Goal: Task Accomplishment & Management: Complete application form

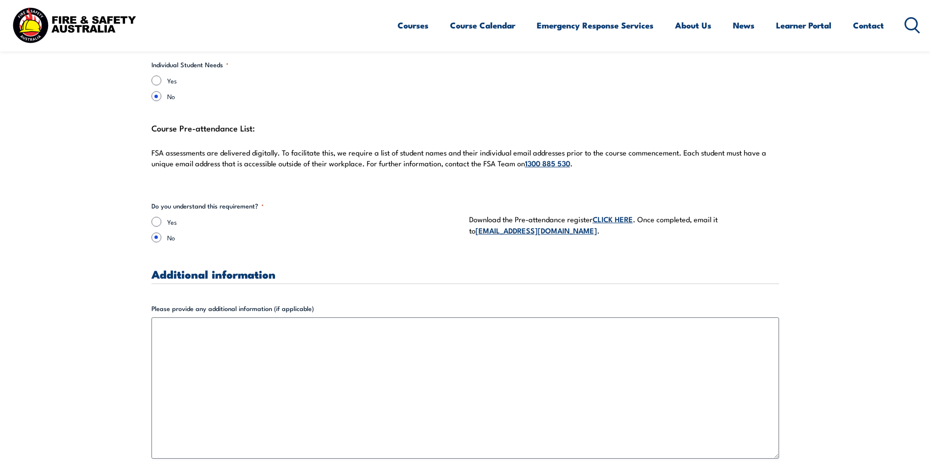
scroll to position [2597, 0]
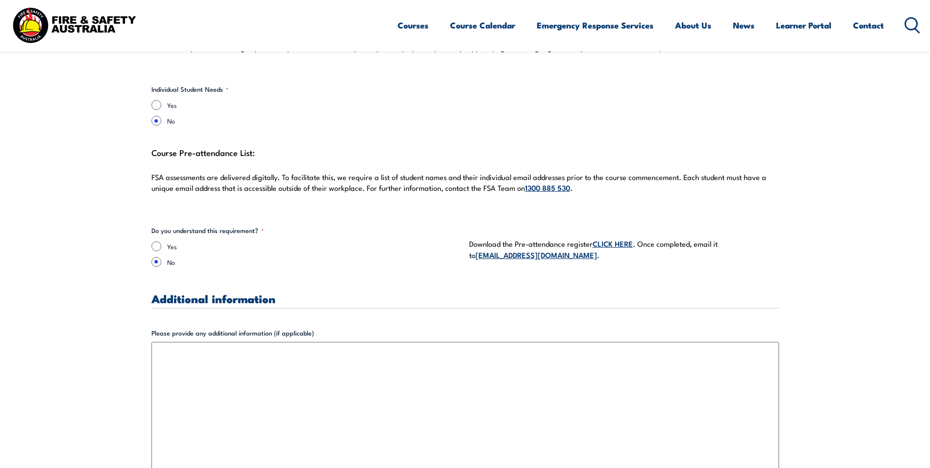
click at [625, 238] on link "CLICK HERE" at bounding box center [612, 243] width 40 height 11
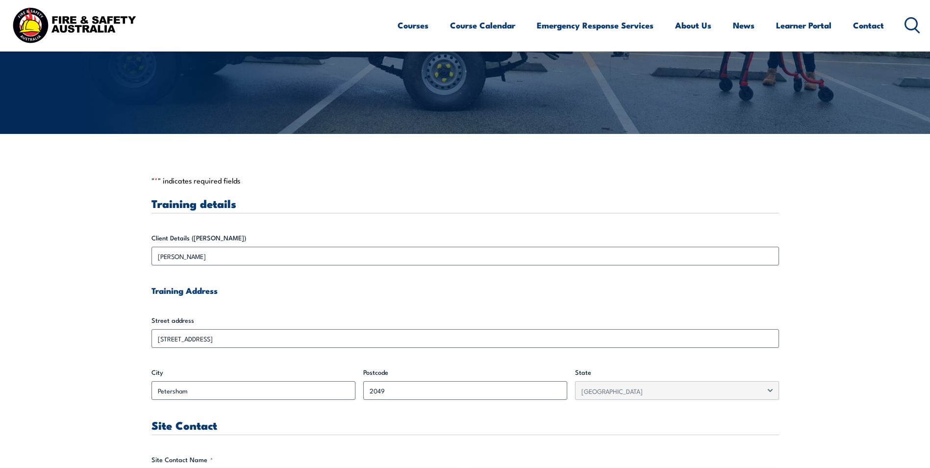
scroll to position [0, 0]
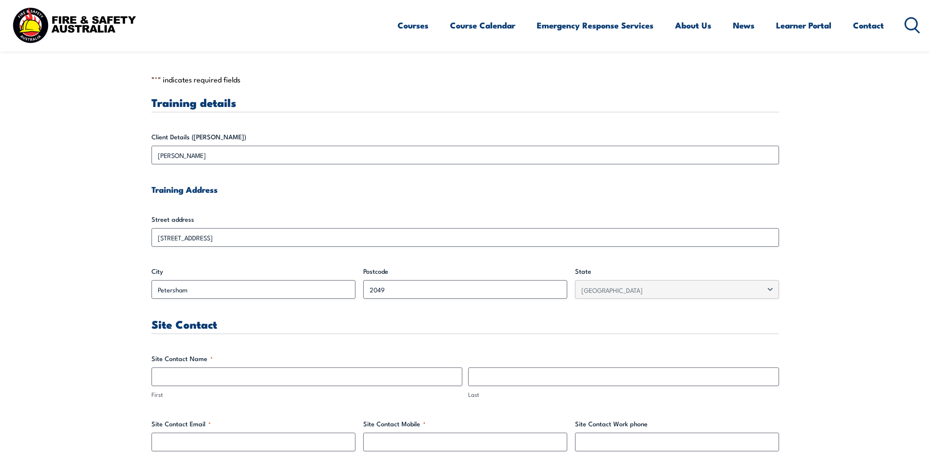
scroll to position [294, 0]
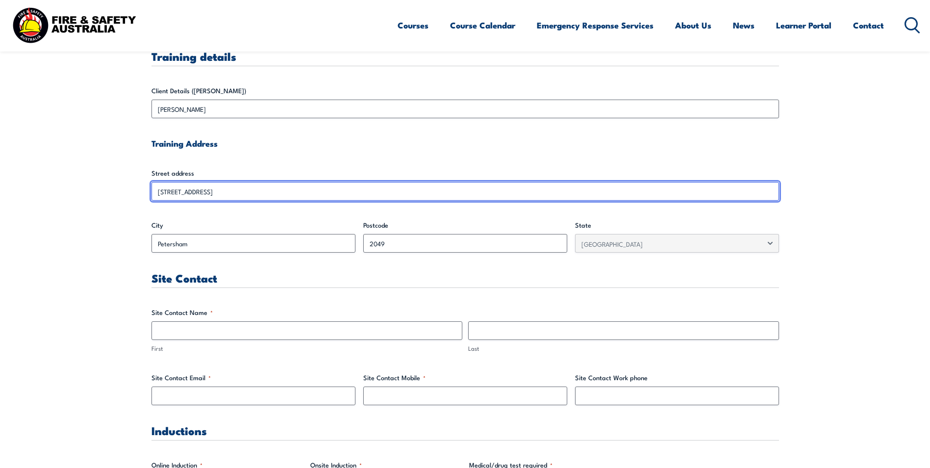
click at [272, 187] on input "[STREET_ADDRESS]" at bounding box center [464, 191] width 627 height 19
click at [265, 185] on input "[STREET_ADDRESS]" at bounding box center [464, 191] width 627 height 19
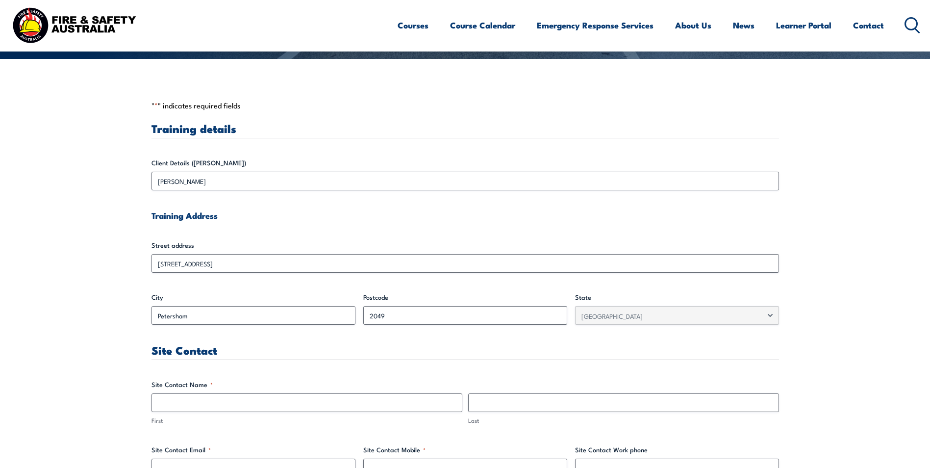
scroll to position [245, 0]
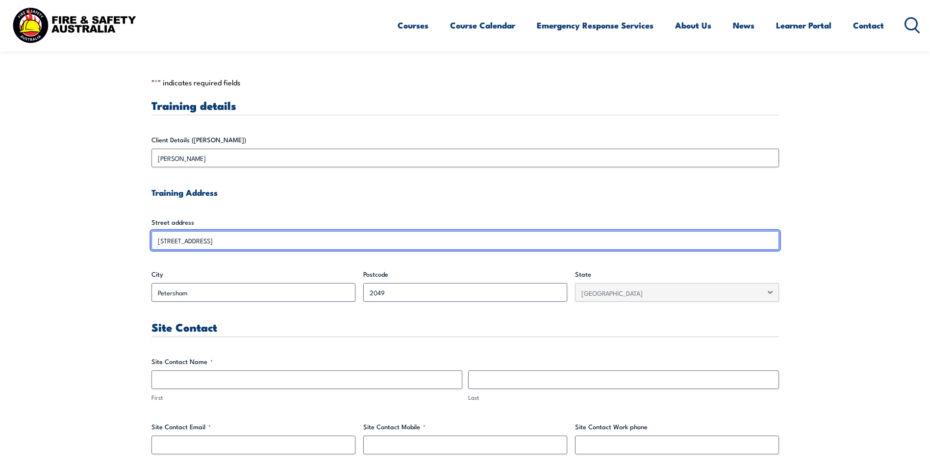
click at [260, 241] on input "[STREET_ADDRESS]" at bounding box center [464, 240] width 627 height 19
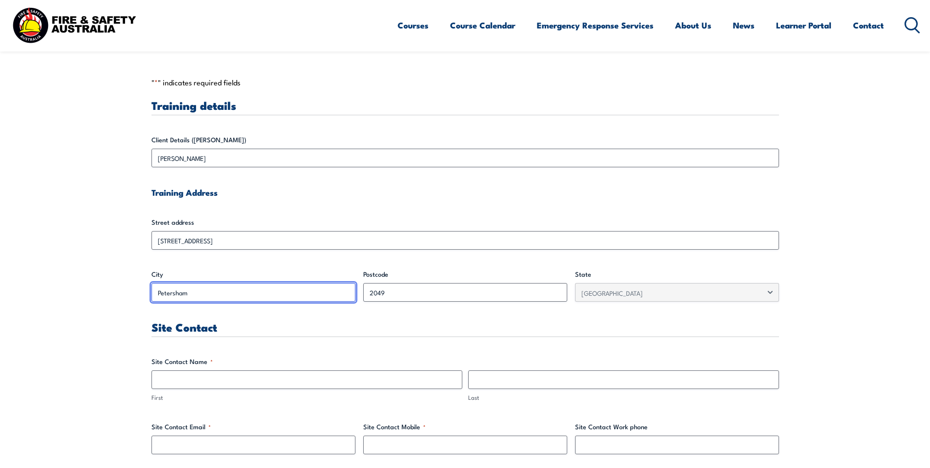
drag, startPoint x: 260, startPoint y: 241, endPoint x: 219, endPoint y: 291, distance: 65.1
click at [219, 291] on input "Petersham" at bounding box center [253, 292] width 204 height 19
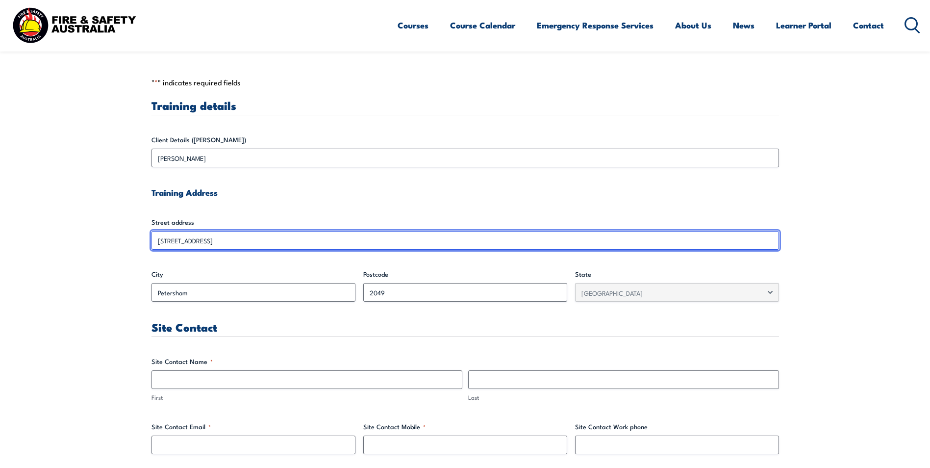
click at [235, 243] on input "[STREET_ADDRESS]" at bounding box center [464, 240] width 627 height 19
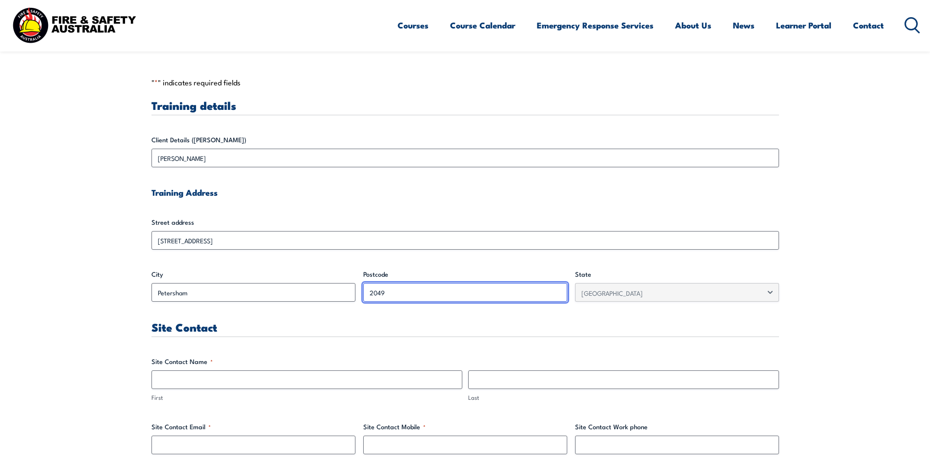
click at [428, 294] on input "2049" at bounding box center [465, 292] width 204 height 19
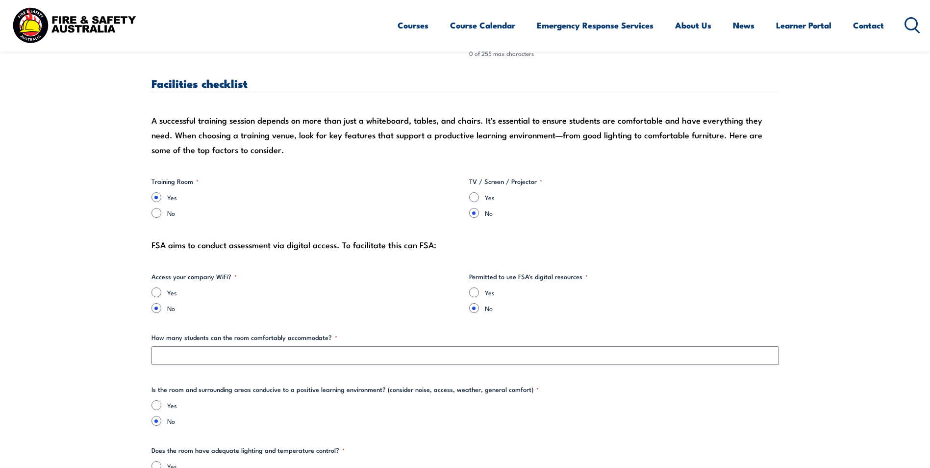
scroll to position [833, 0]
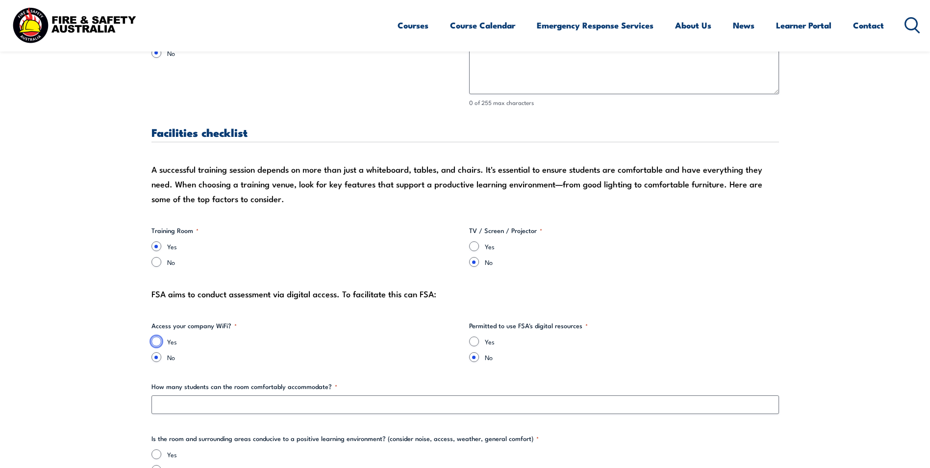
click at [152, 342] on input "Yes" at bounding box center [156, 341] width 10 height 10
radio input "true"
click at [475, 343] on input "Yes" at bounding box center [474, 341] width 10 height 10
radio input "true"
click at [475, 245] on input "Yes" at bounding box center [474, 246] width 10 height 10
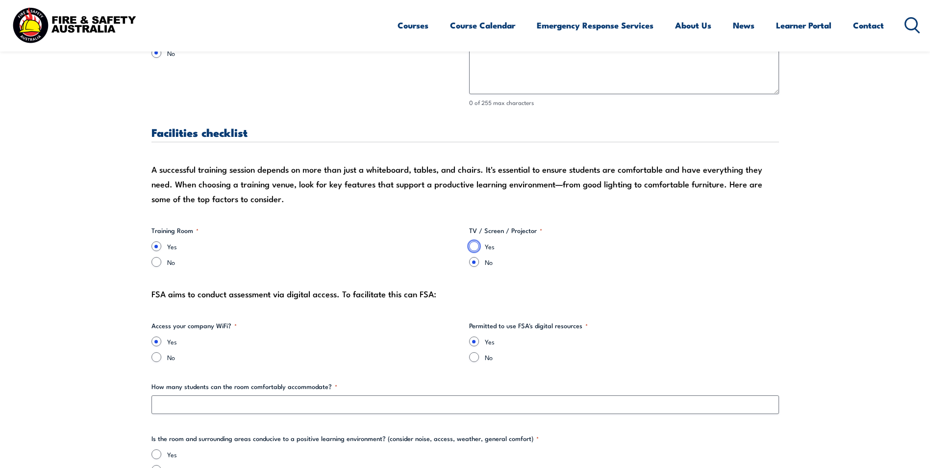
radio input "true"
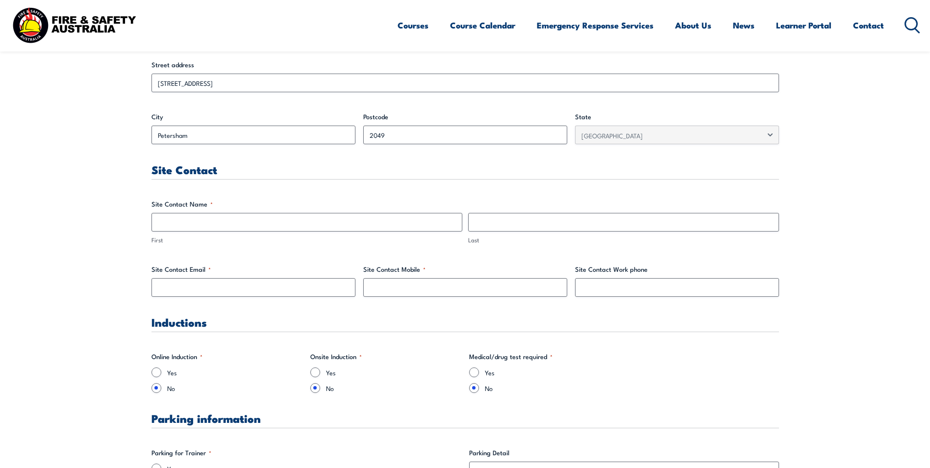
scroll to position [441, 0]
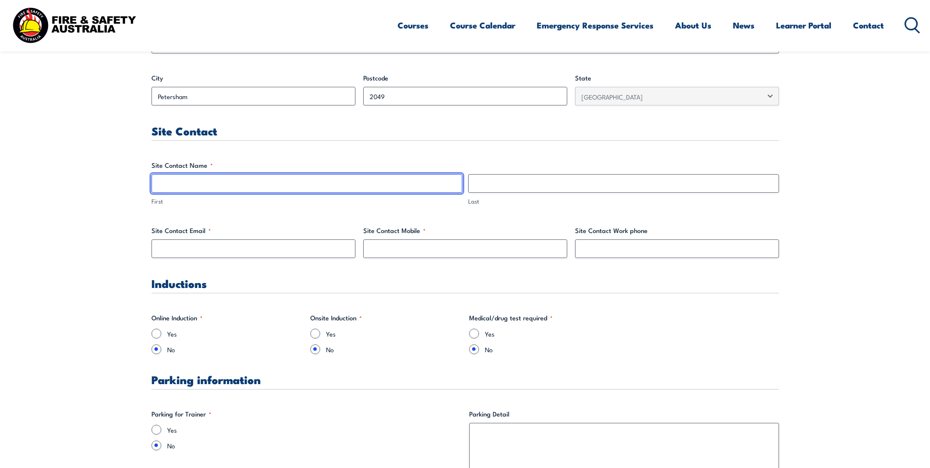
click at [232, 179] on input "First" at bounding box center [306, 183] width 311 height 19
type input "Albina"
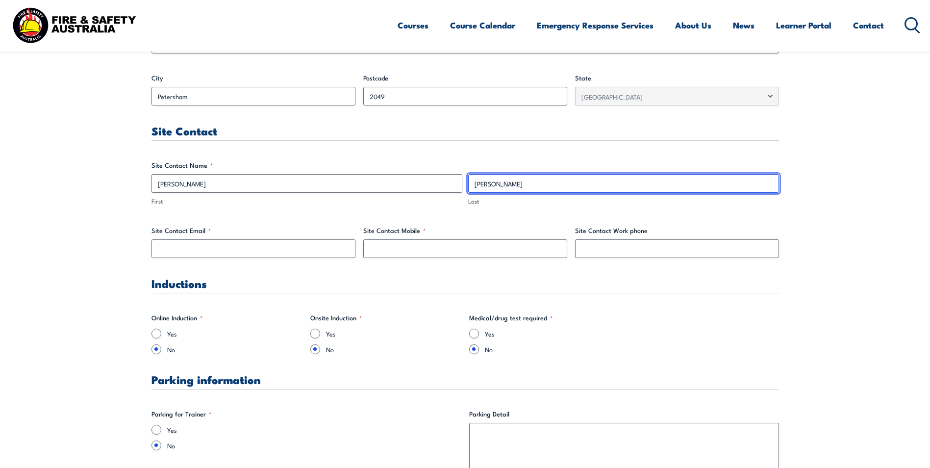
type input "Dahal"
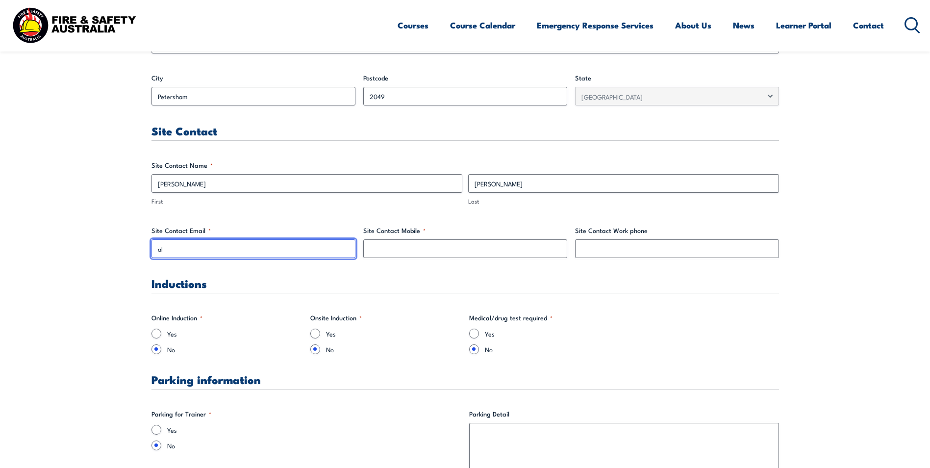
type input "albinad@soulorigin.com.au"
type input "0461414812"
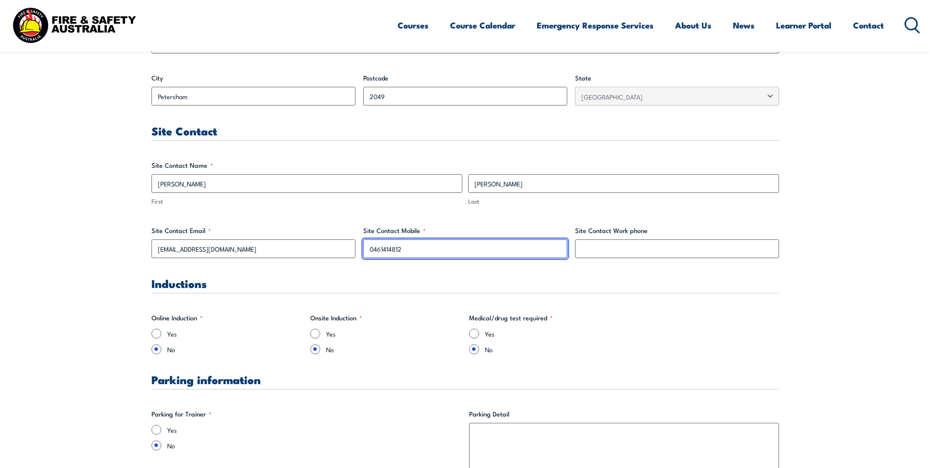
drag, startPoint x: 481, startPoint y: 251, endPoint x: 488, endPoint y: 249, distance: 7.1
click at [481, 251] on input "0461414812" at bounding box center [465, 248] width 204 height 19
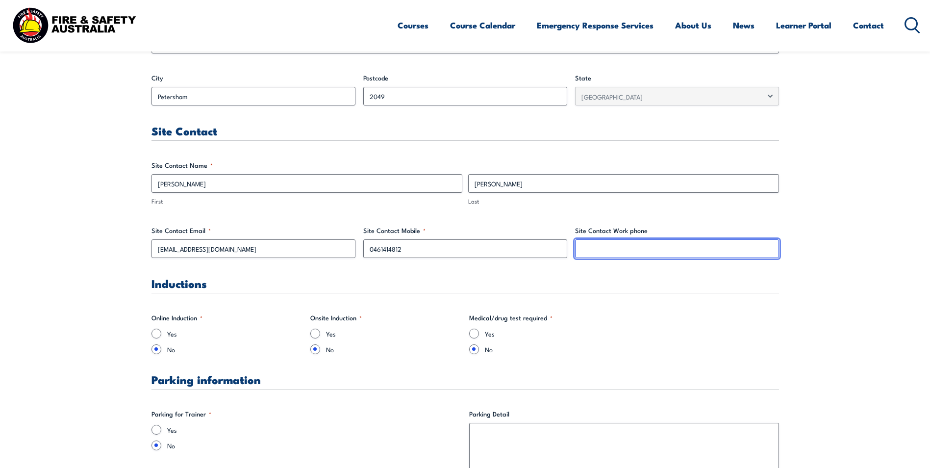
click at [598, 251] on input "Site Contact Work phone" at bounding box center [677, 248] width 204 height 19
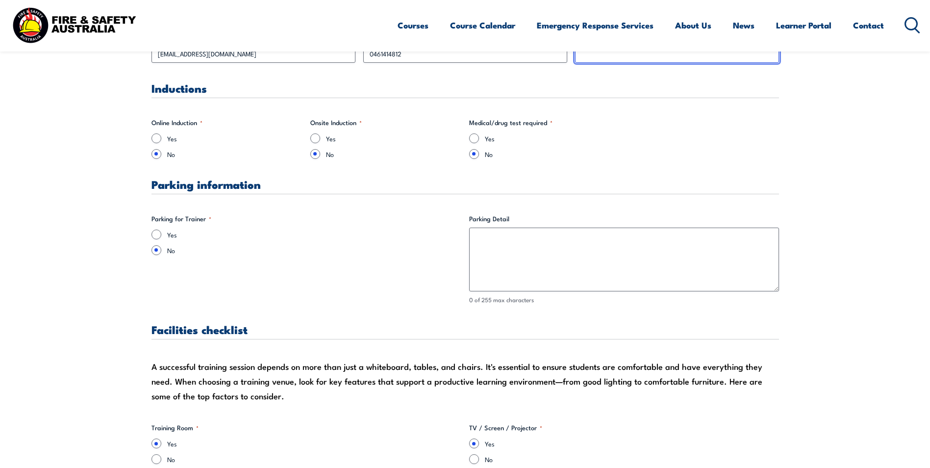
scroll to position [637, 0]
click at [160, 234] on input "Yes" at bounding box center [156, 233] width 10 height 10
radio input "true"
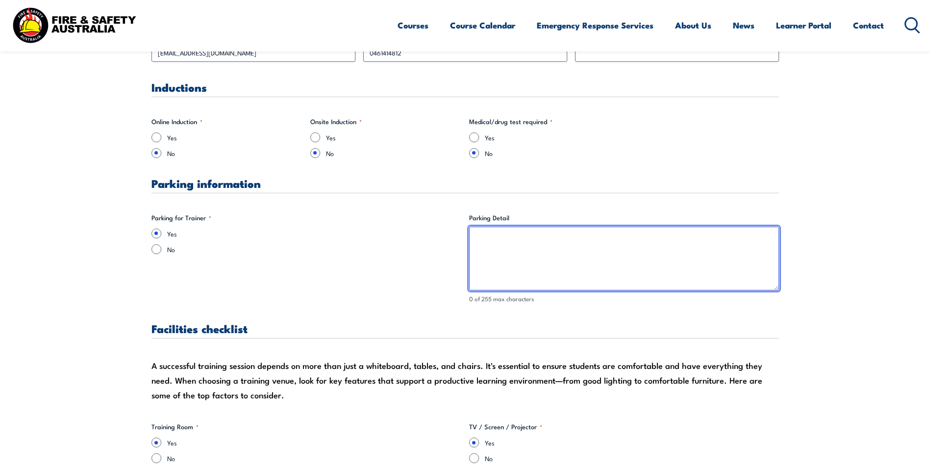
click at [591, 253] on textarea "Parking Detail" at bounding box center [624, 258] width 310 height 64
type textarea "There will be parking spots available in the building vicinity itself."
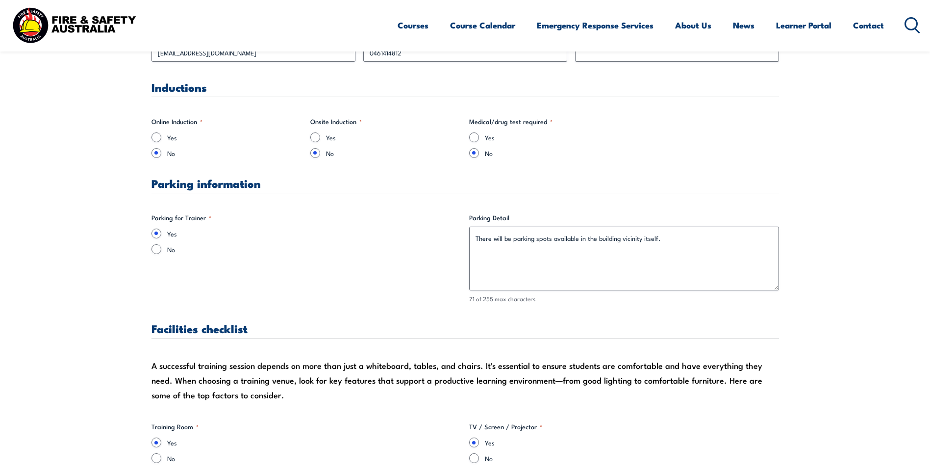
click at [267, 231] on label "Yes" at bounding box center [314, 233] width 294 height 10
click at [161, 231] on input "Yes" at bounding box center [156, 233] width 10 height 10
click at [312, 139] on input "Yes" at bounding box center [315, 137] width 10 height 10
radio input "true"
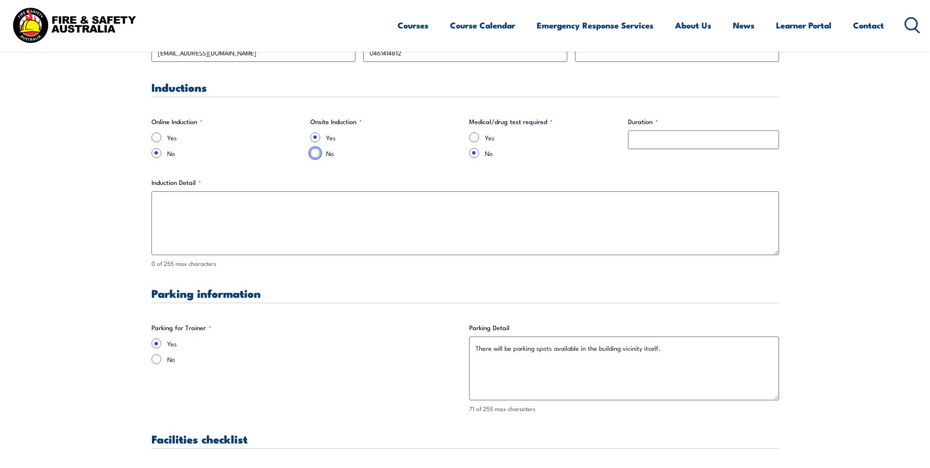
click at [316, 150] on input "No" at bounding box center [315, 153] width 10 height 10
radio input "true"
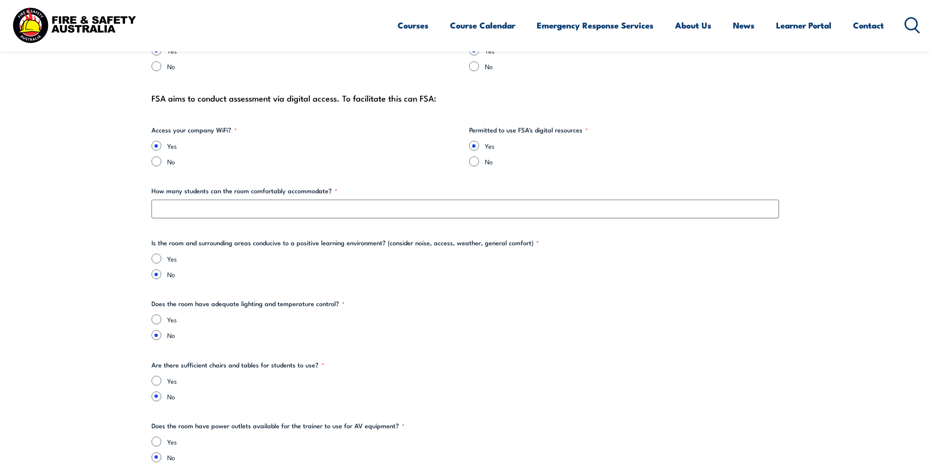
scroll to position [1029, 0]
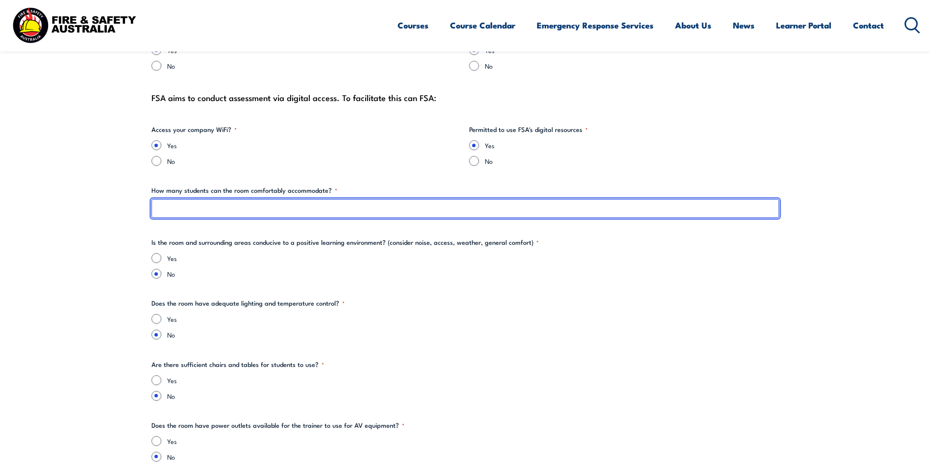
drag, startPoint x: 289, startPoint y: 212, endPoint x: 634, endPoint y: 126, distance: 354.9
click at [290, 212] on input "How many students can the room comfortably accommodate? *" at bounding box center [464, 208] width 627 height 19
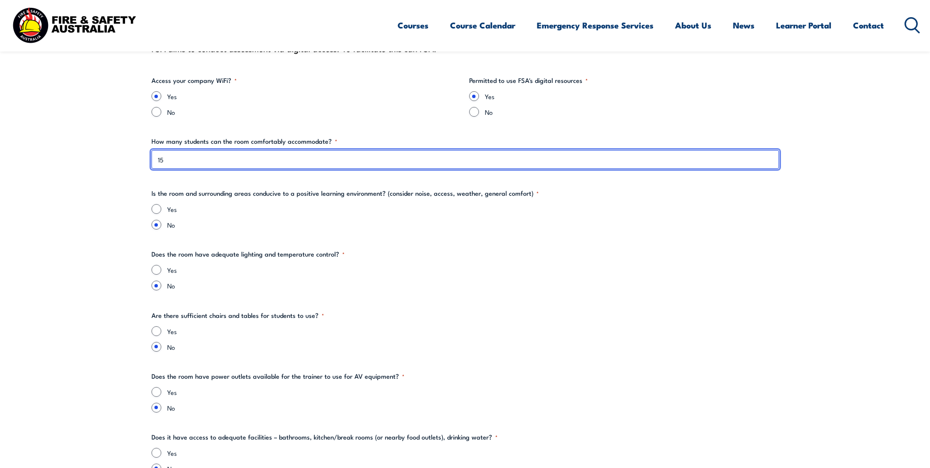
type input "15"
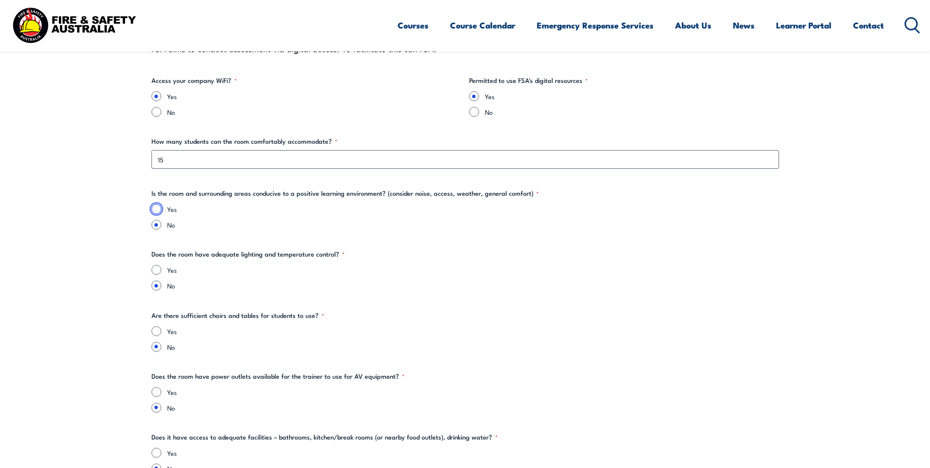
click at [155, 209] on input "Yes" at bounding box center [156, 209] width 10 height 10
radio input "true"
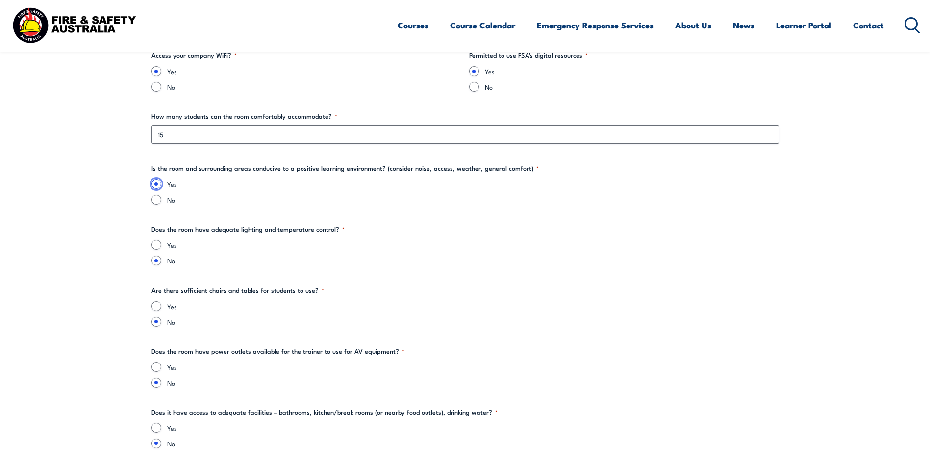
scroll to position [1127, 0]
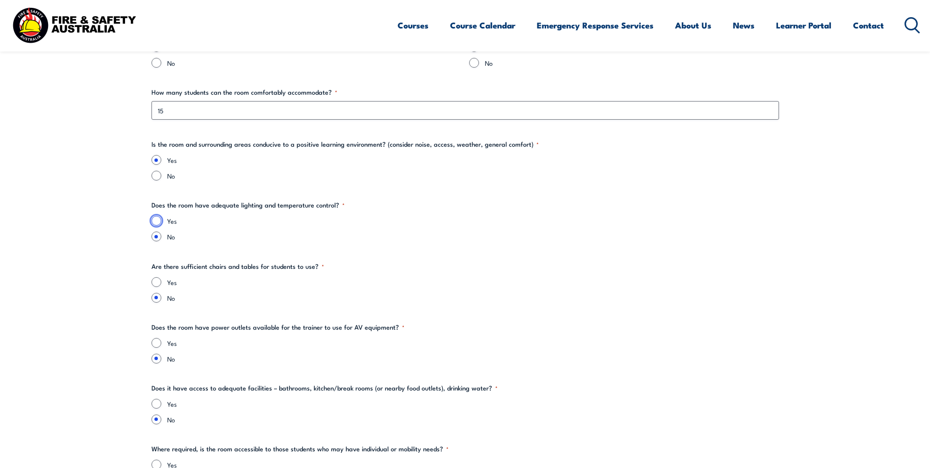
click at [153, 221] on input "Yes" at bounding box center [156, 221] width 10 height 10
radio input "true"
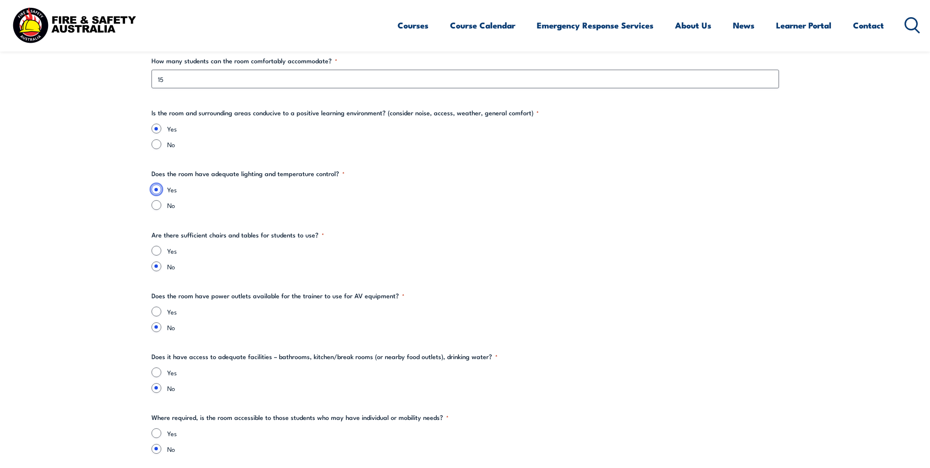
scroll to position [1176, 0]
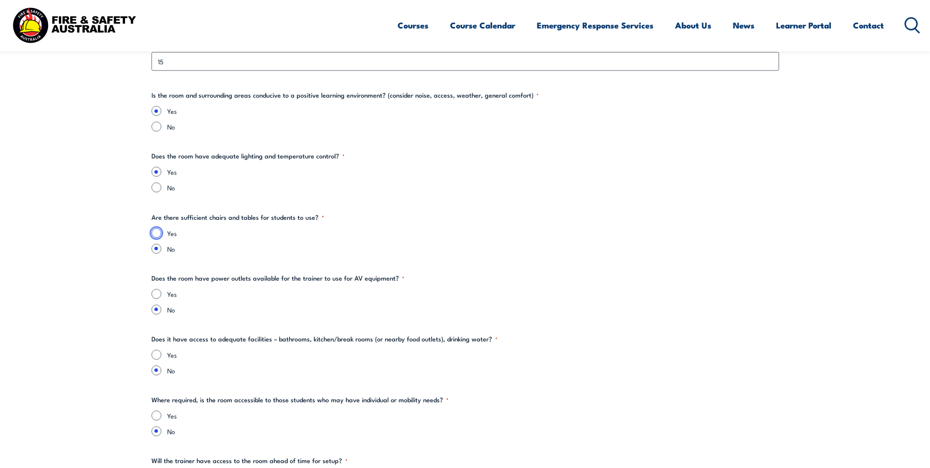
click at [159, 230] on input "Yes" at bounding box center [156, 233] width 10 height 10
radio input "true"
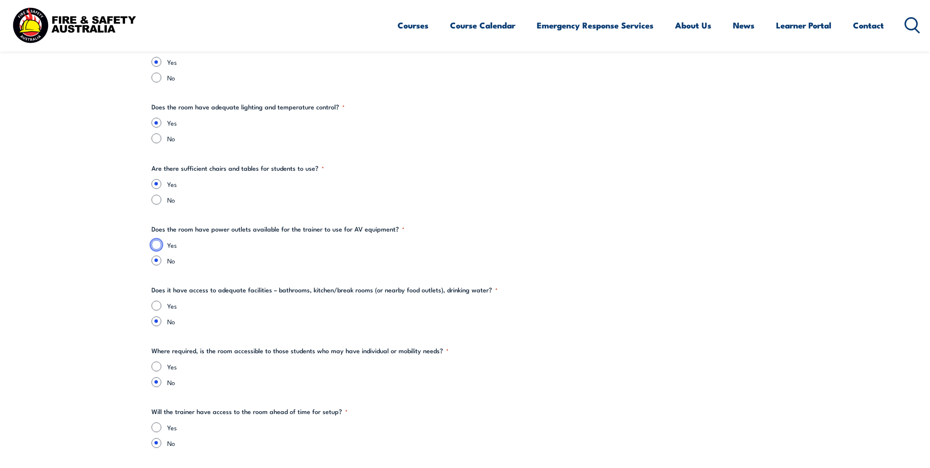
click at [155, 245] on input "Yes" at bounding box center [156, 245] width 10 height 10
radio input "true"
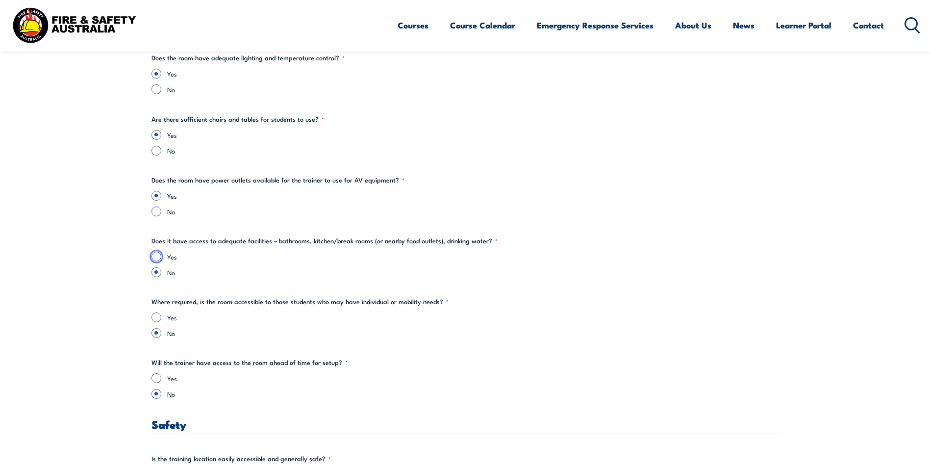
click at [153, 256] on input "Yes" at bounding box center [156, 256] width 10 height 10
radio input "true"
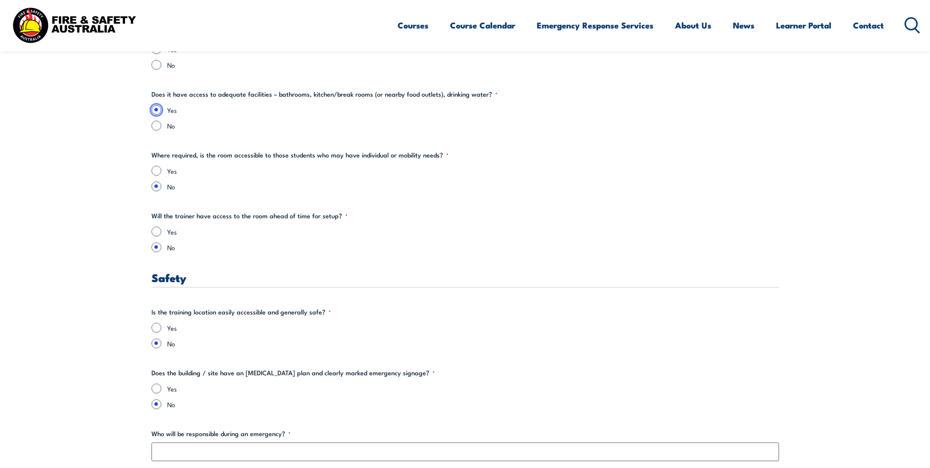
scroll to position [1421, 0]
click at [154, 232] on input "Yes" at bounding box center [156, 231] width 10 height 10
radio input "true"
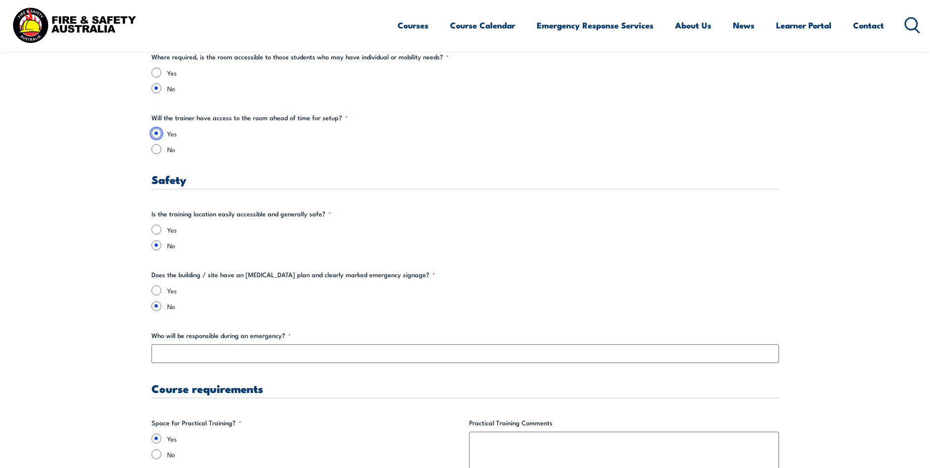
scroll to position [1519, 0]
click at [155, 228] on input "Yes" at bounding box center [156, 229] width 10 height 10
radio input "true"
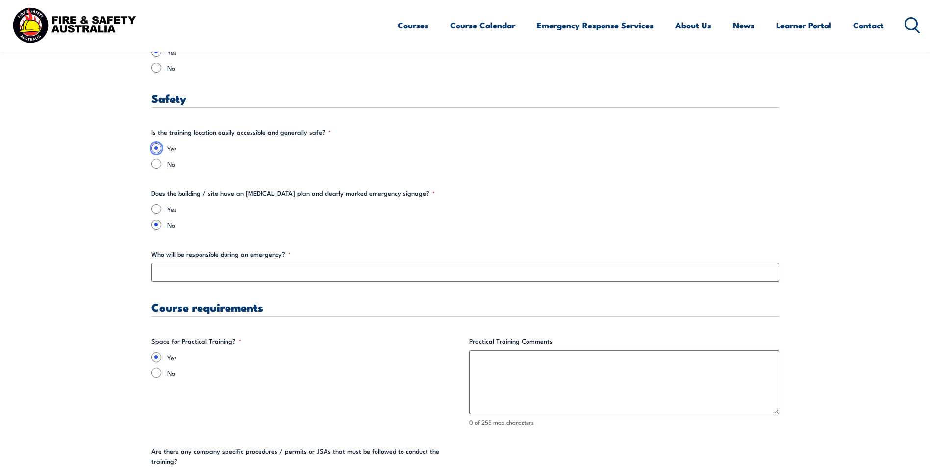
scroll to position [1617, 0]
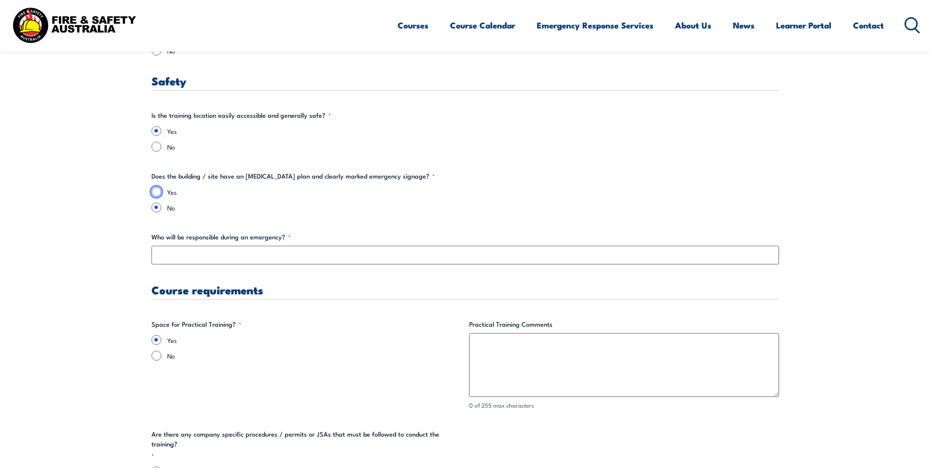
click at [156, 194] on input "Yes" at bounding box center [156, 192] width 10 height 10
radio input "true"
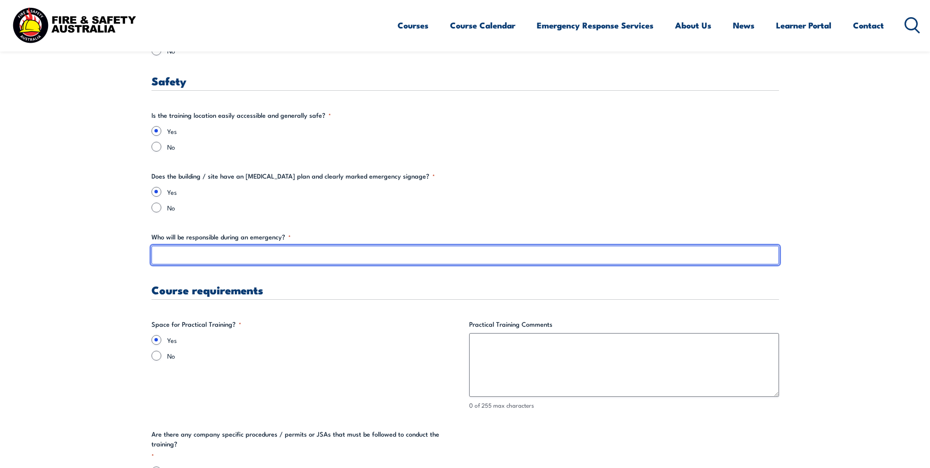
click at [221, 260] on input "Who will be responsible during an emergency? *" at bounding box center [464, 255] width 627 height 19
type input "Allan Diep"
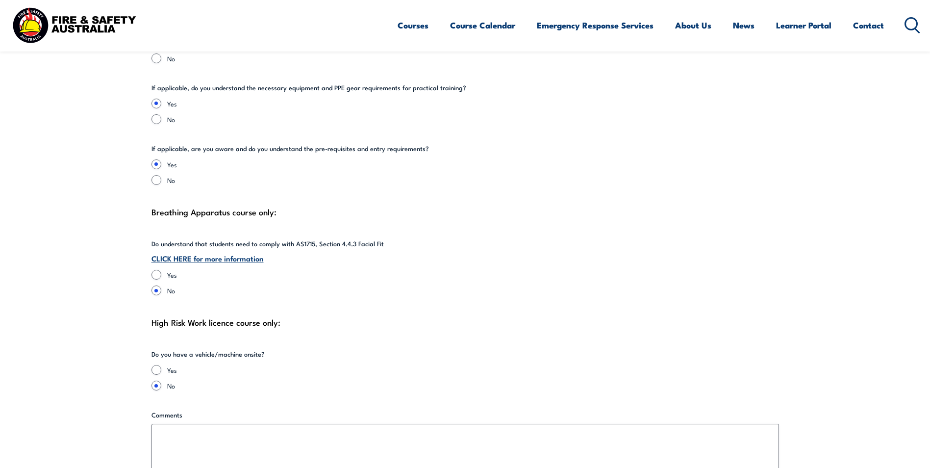
scroll to position [2107, 0]
click at [179, 251] on link "CLICK HERE for more information" at bounding box center [207, 256] width 112 height 11
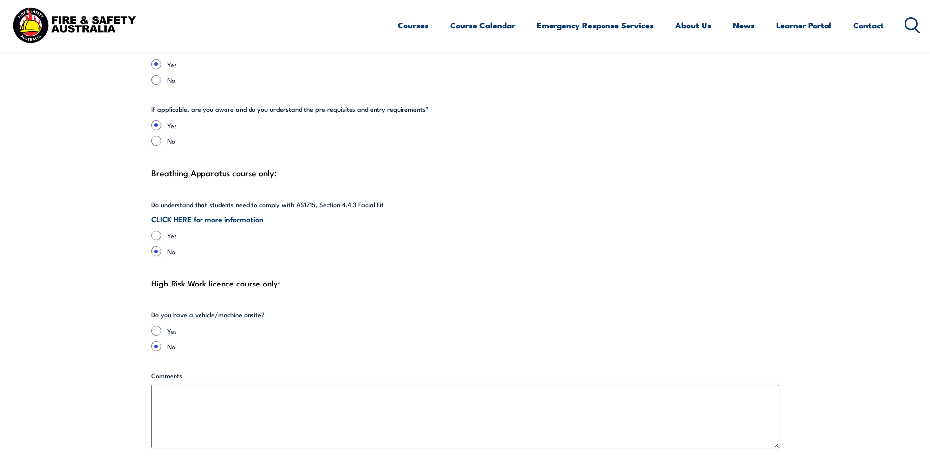
scroll to position [2156, 0]
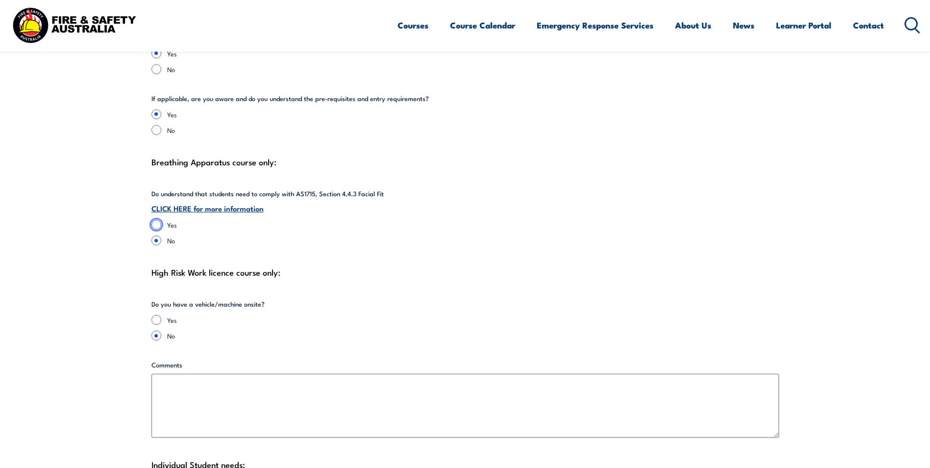
click at [156, 220] on input "Yes" at bounding box center [156, 225] width 10 height 10
radio input "true"
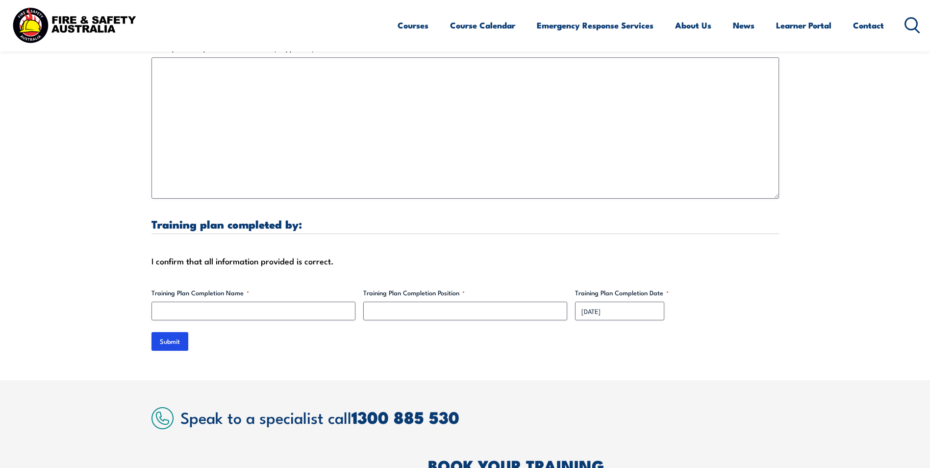
scroll to position [2891, 0]
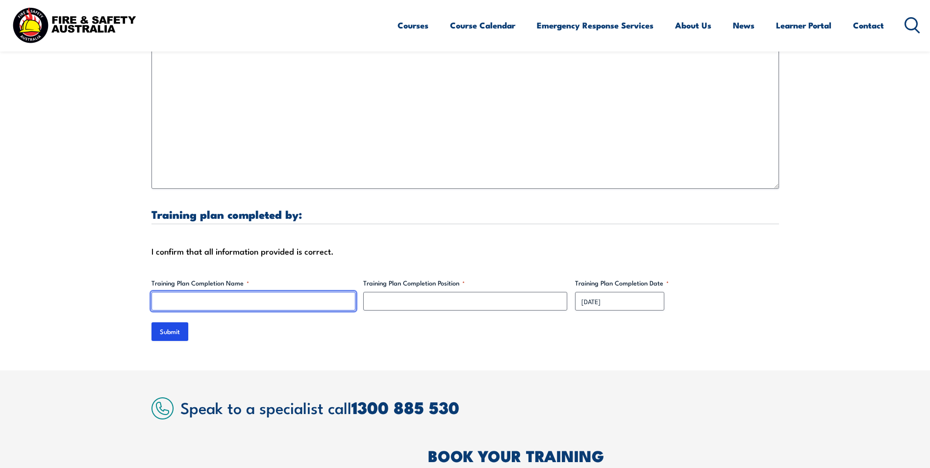
click at [225, 292] on input "Training Plan Completion Name *" at bounding box center [253, 301] width 204 height 19
type input "[PERSON_NAME]"
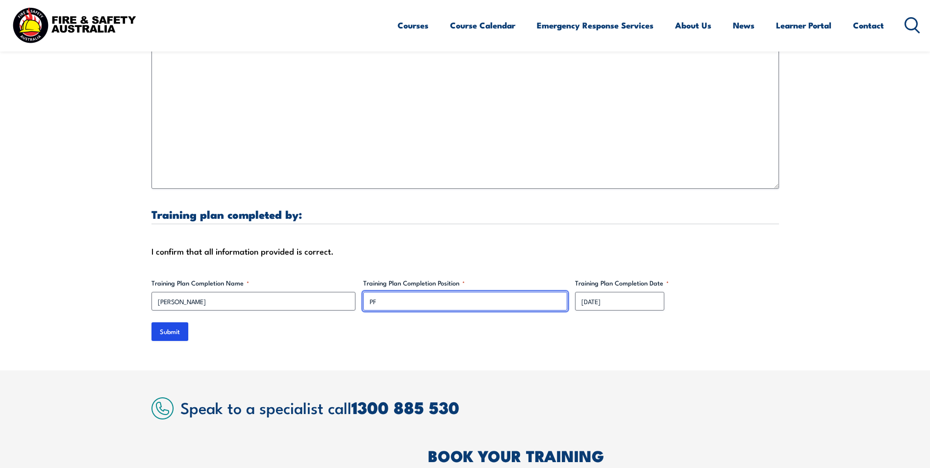
type input "P"
type input "Office Coordinator"
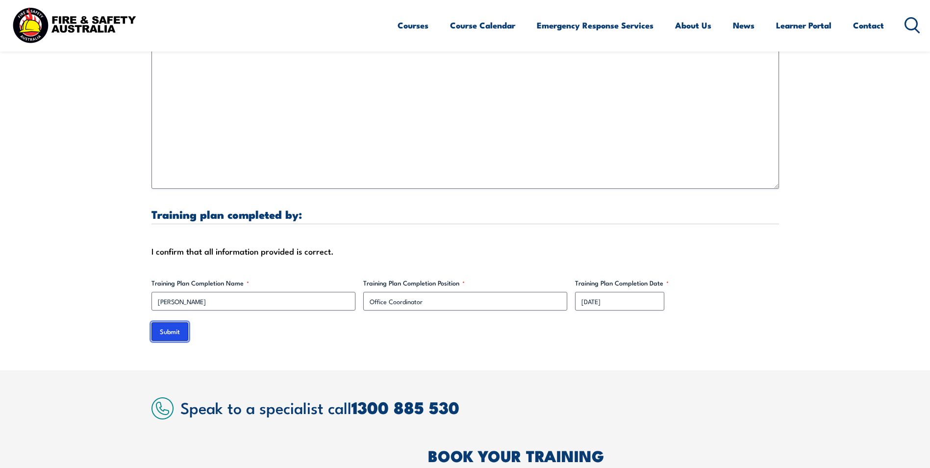
click at [179, 326] on input "Submit" at bounding box center [169, 331] width 37 height 19
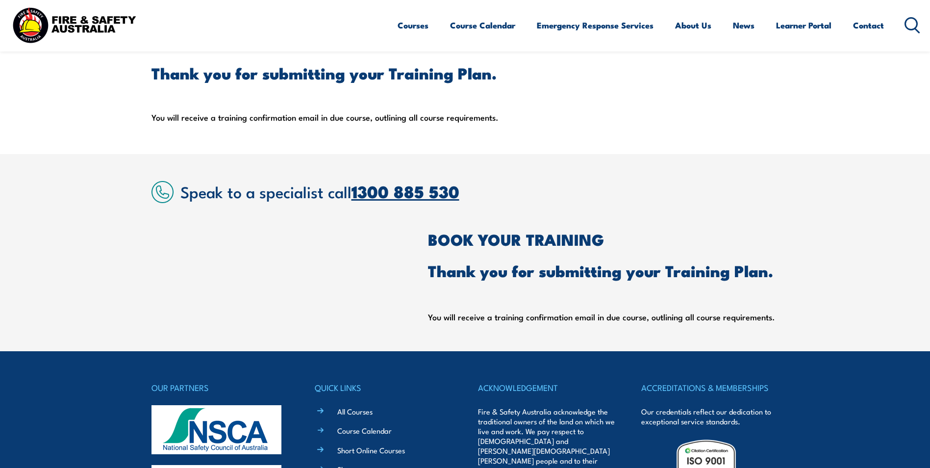
scroll to position [0, 0]
